Goal: Task Accomplishment & Management: Use online tool/utility

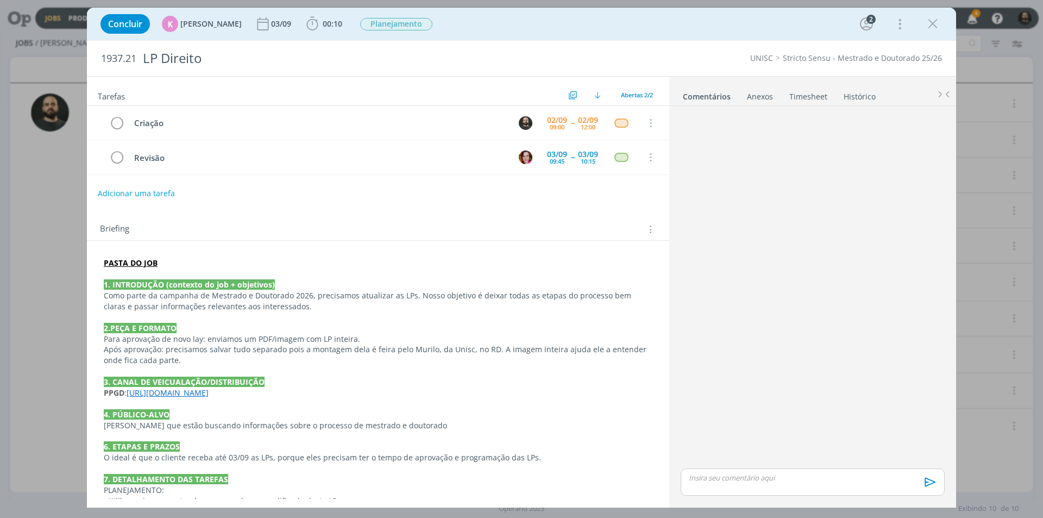
drag, startPoint x: 938, startPoint y: 21, endPoint x: 905, endPoint y: 35, distance: 36.5
click at [938, 20] on icon "dialog" at bounding box center [933, 24] width 16 height 16
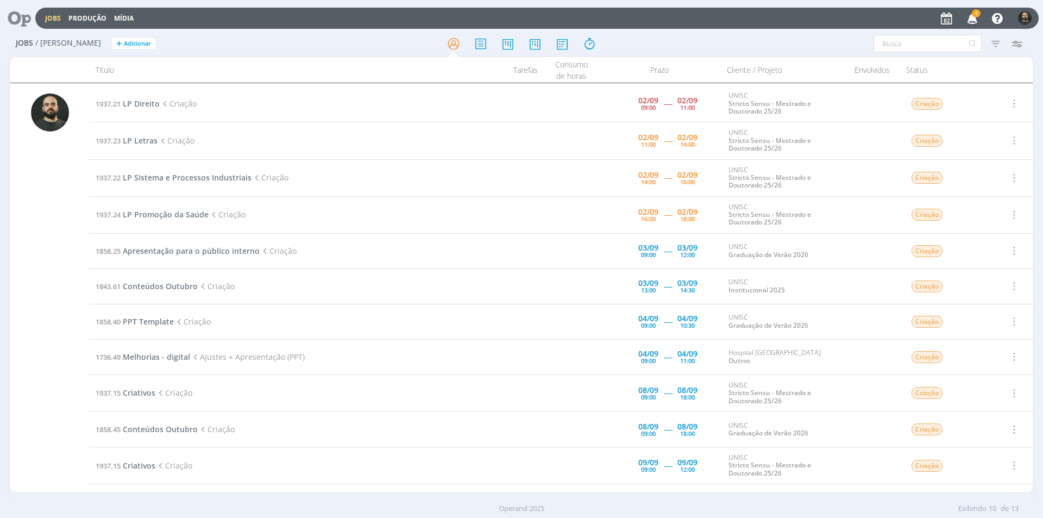
click at [973, 17] on icon "button" at bounding box center [972, 18] width 19 height 18
click at [140, 137] on span "LP Letras" at bounding box center [140, 140] width 35 height 10
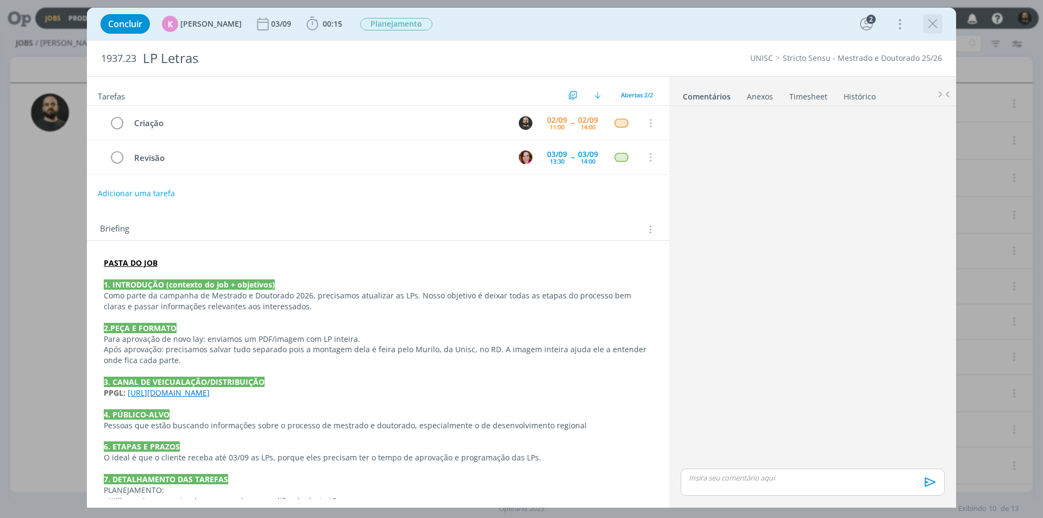
click at [929, 19] on icon "dialog" at bounding box center [933, 24] width 16 height 16
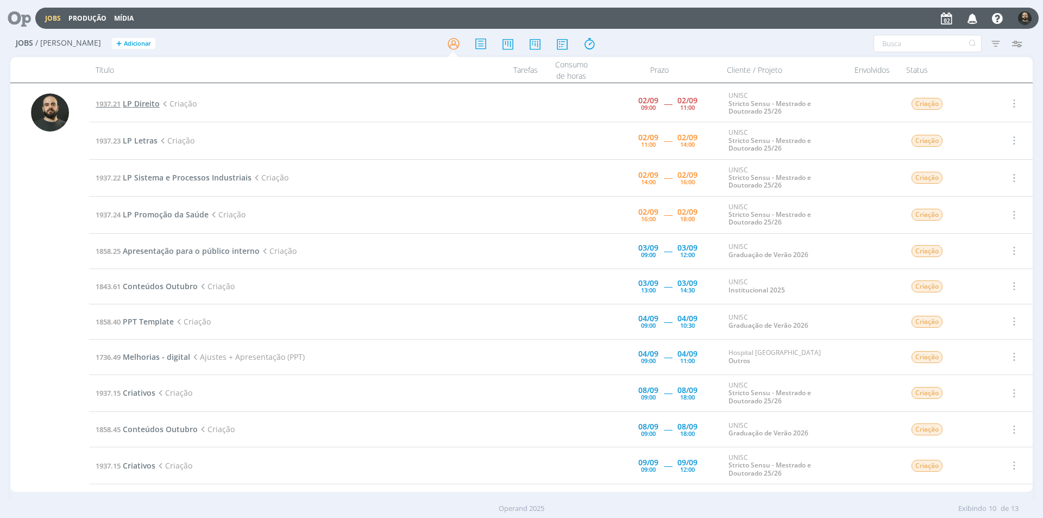
click at [136, 106] on span "LP Direito" at bounding box center [141, 103] width 37 height 10
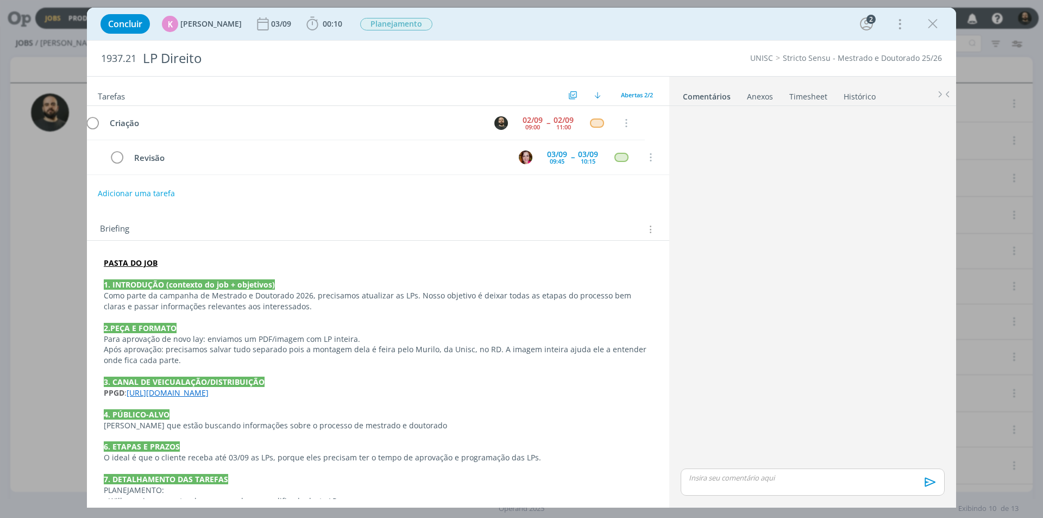
click at [703, 473] on p "dialog" at bounding box center [813, 478] width 247 height 10
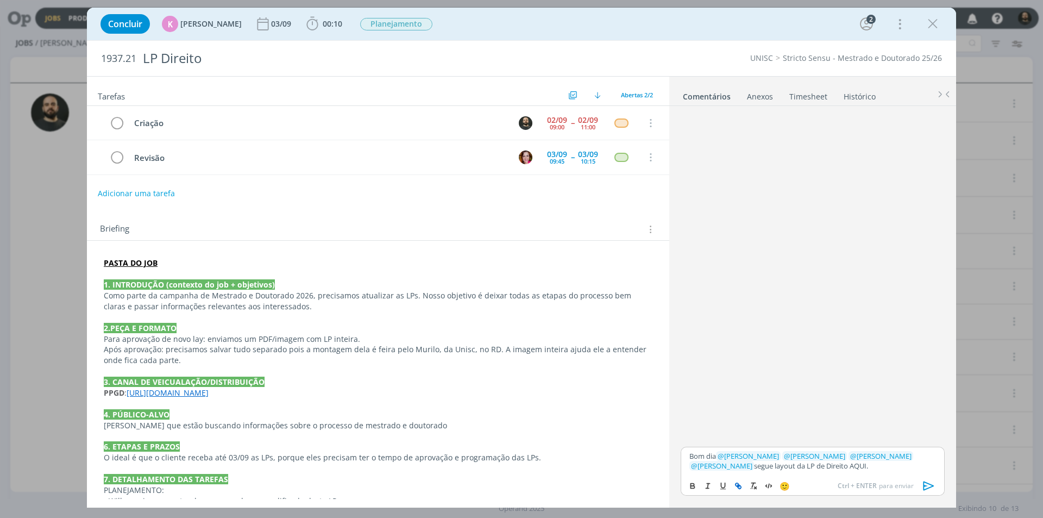
click at [735, 486] on icon "dialog" at bounding box center [738, 485] width 9 height 9
paste input "[URL][DOMAIN_NAME]"
type input "[URL][DOMAIN_NAME]"
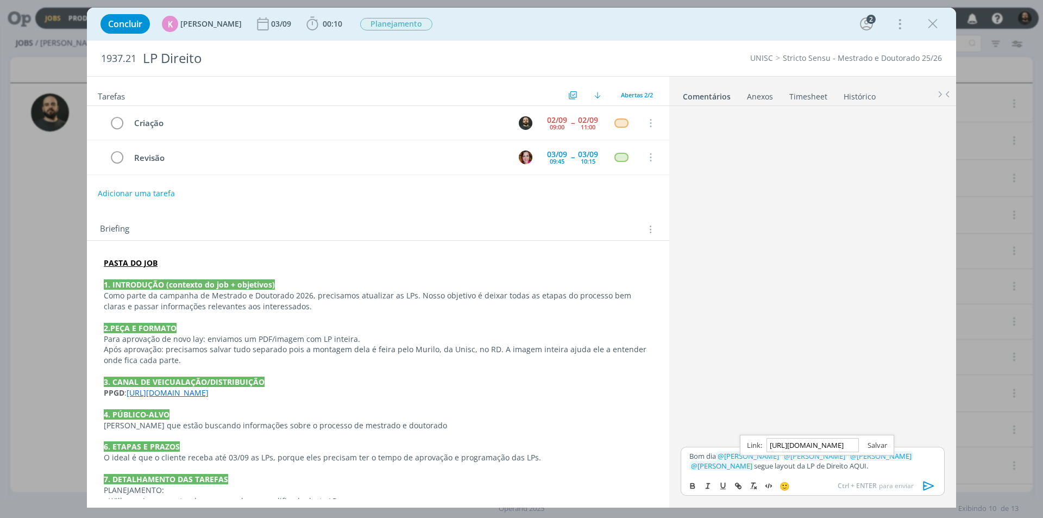
click at [875, 444] on link "dialog" at bounding box center [873, 445] width 28 height 10
click at [845, 473] on div "Bom dia ﻿ @ [PERSON_NAME] ﻿ ﻿ @ [PERSON_NAME] ﻿ ﻿ @ [PERSON_NAME] ﻿ ﻿ @ [PERSON…" at bounding box center [813, 461] width 264 height 28
click at [848, 467] on link "AQUI." at bounding box center [857, 466] width 18 height 10
click at [815, 447] on link "[URL][DOMAIN_NAME]" at bounding box center [784, 445] width 74 height 14
click at [927, 490] on icon "dialog" at bounding box center [929, 486] width 16 height 16
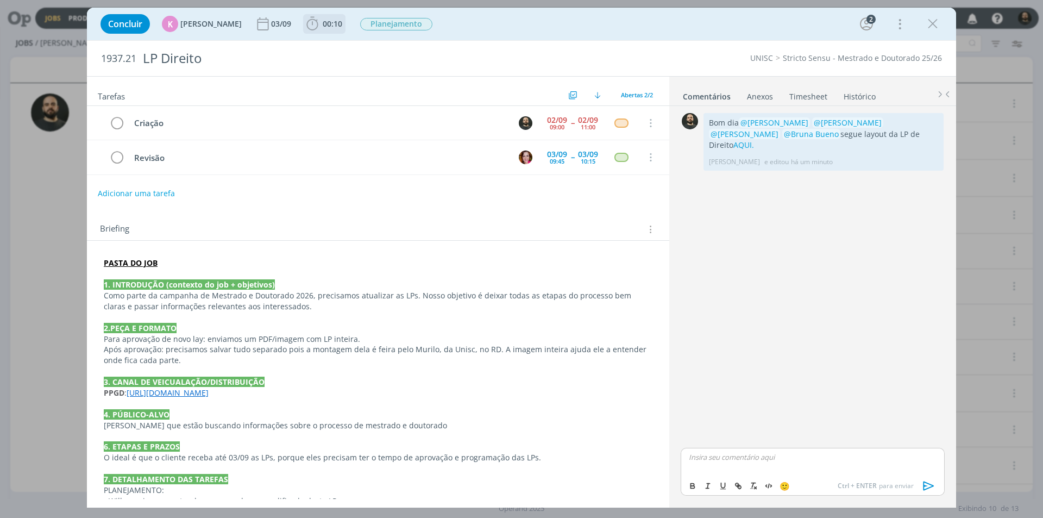
click at [312, 19] on icon "dialog" at bounding box center [312, 24] width 16 height 16
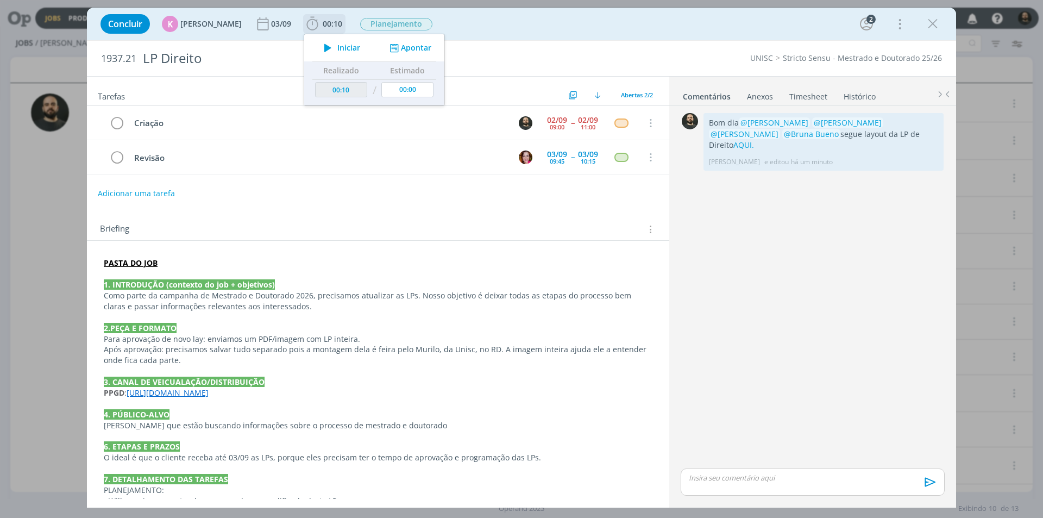
click at [397, 50] on button "Apontar" at bounding box center [409, 47] width 45 height 11
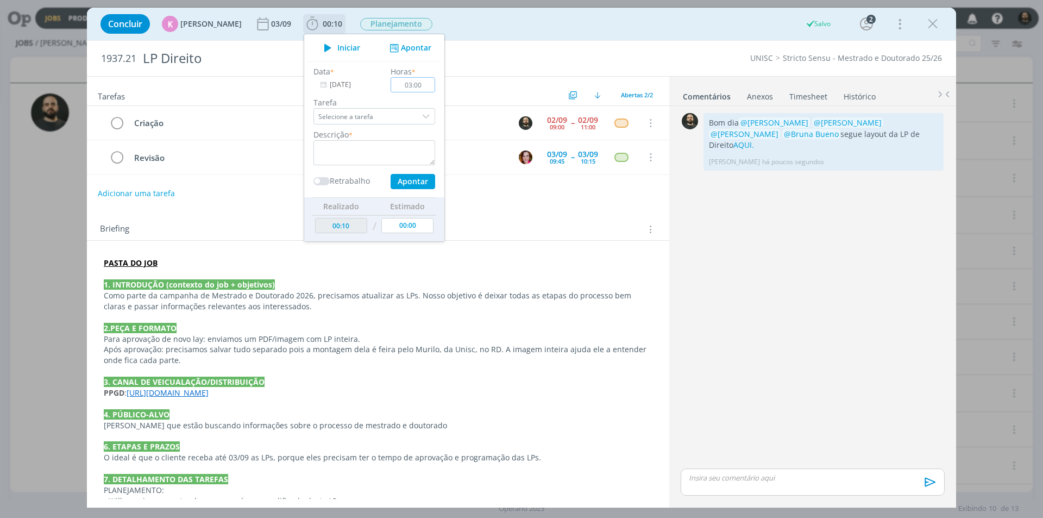
type input "03:00"
click at [408, 152] on textarea "dialog" at bounding box center [375, 152] width 122 height 25
type textarea "Criação"
click at [403, 174] on button "Apontar" at bounding box center [413, 181] width 45 height 15
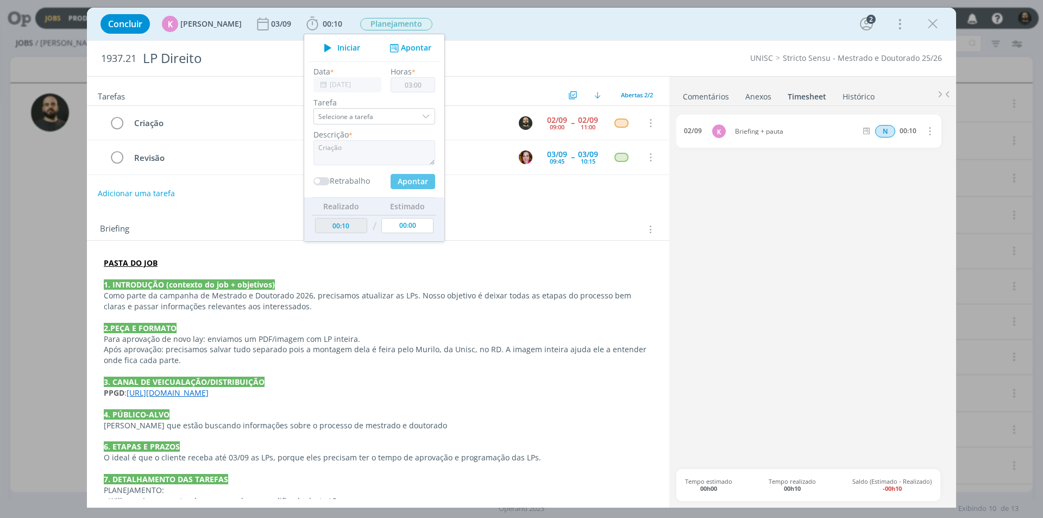
type input "03:10"
type input "00:00"
